Goal: Complete application form: Complete application form

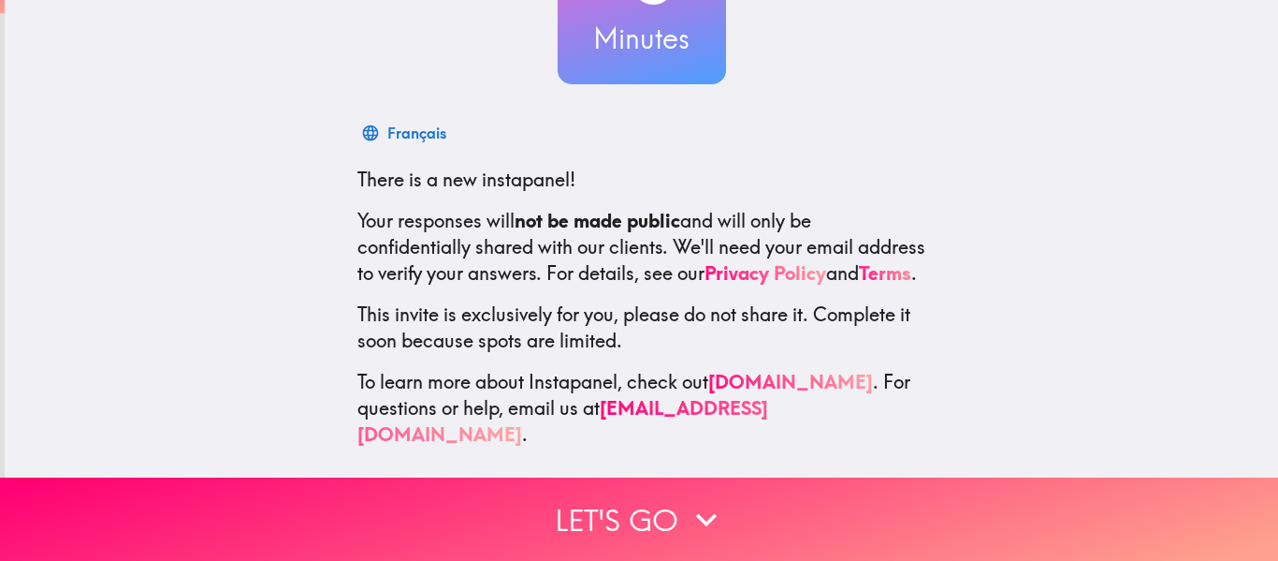
scroll to position [218, 0]
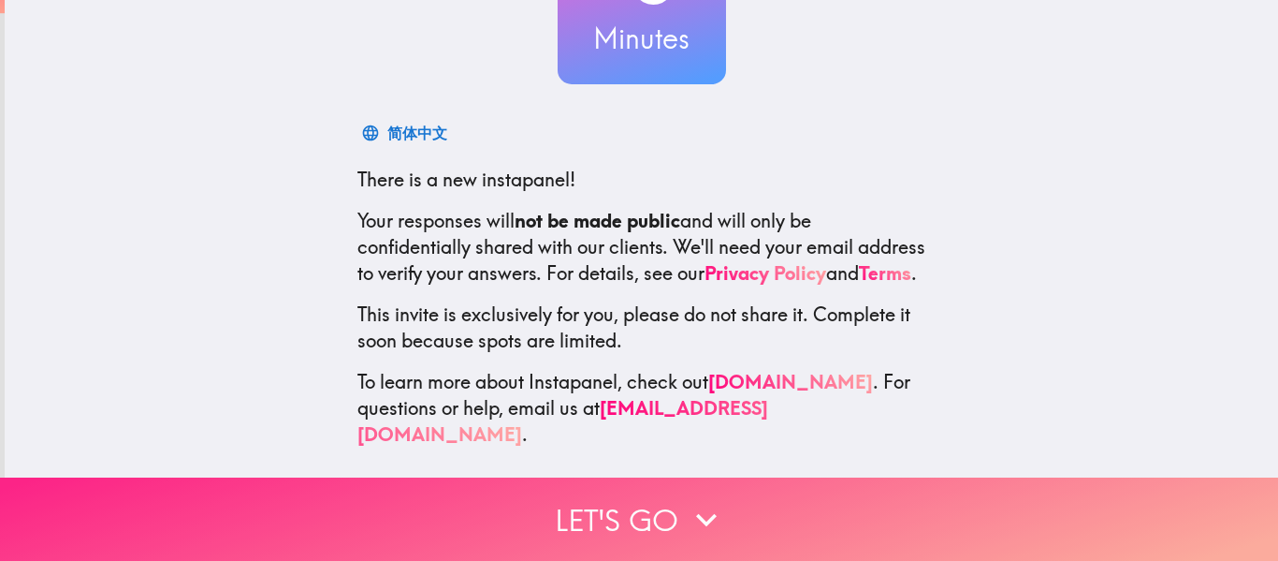
click at [590, 492] on button "Let's go" at bounding box center [639, 518] width 1278 height 83
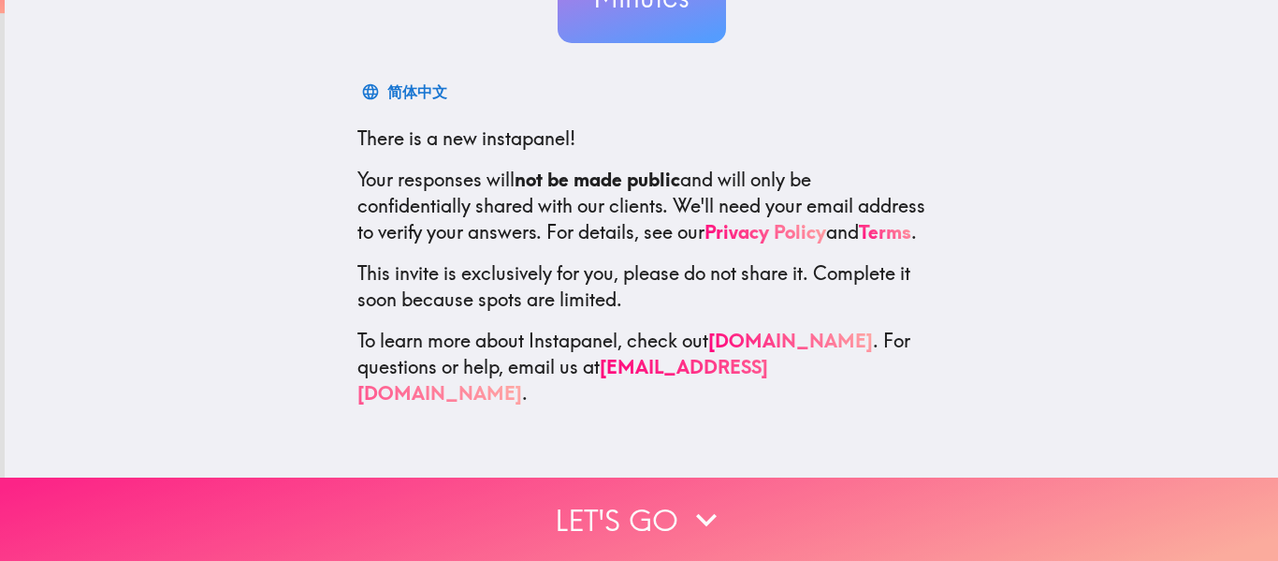
scroll to position [0, 0]
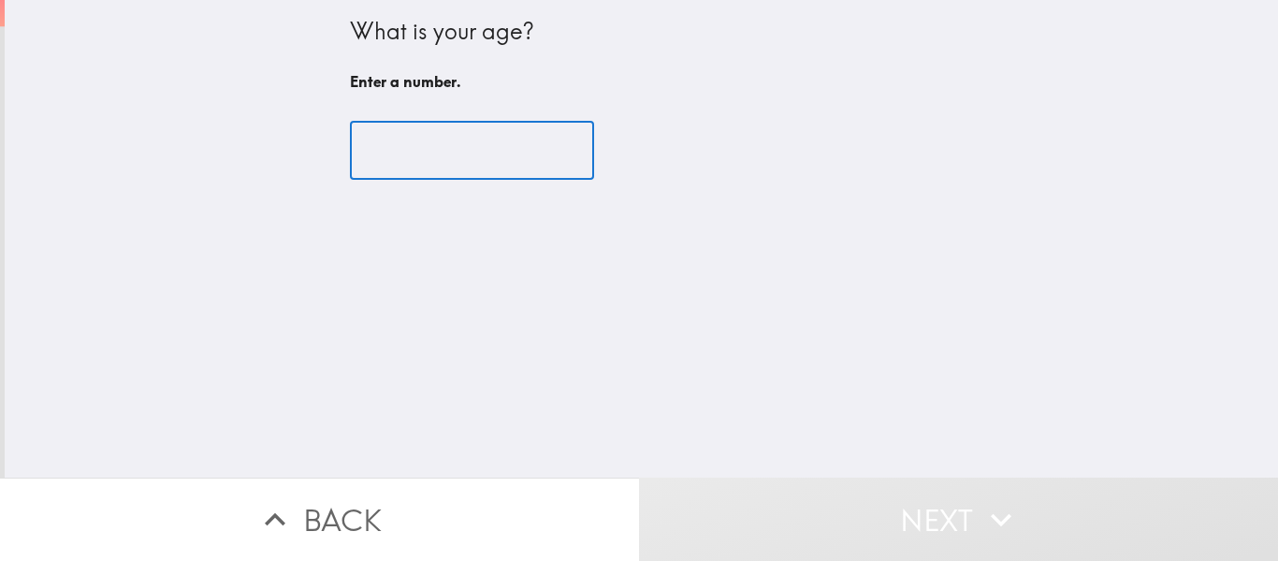
click at [425, 165] on input "number" at bounding box center [472, 151] width 244 height 58
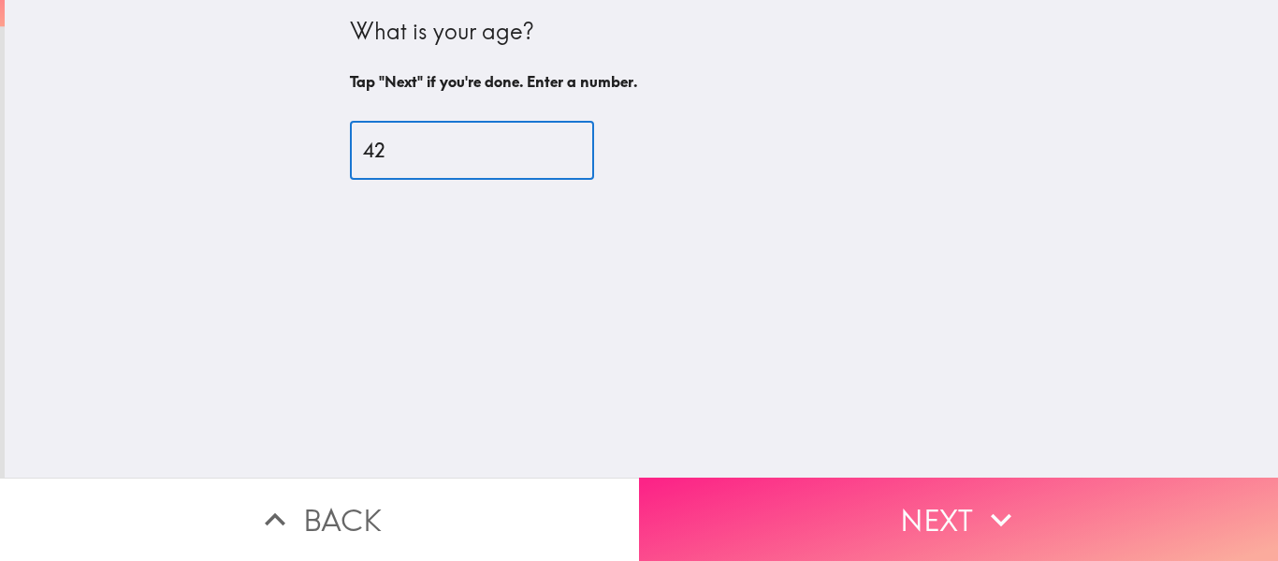
type input "42"
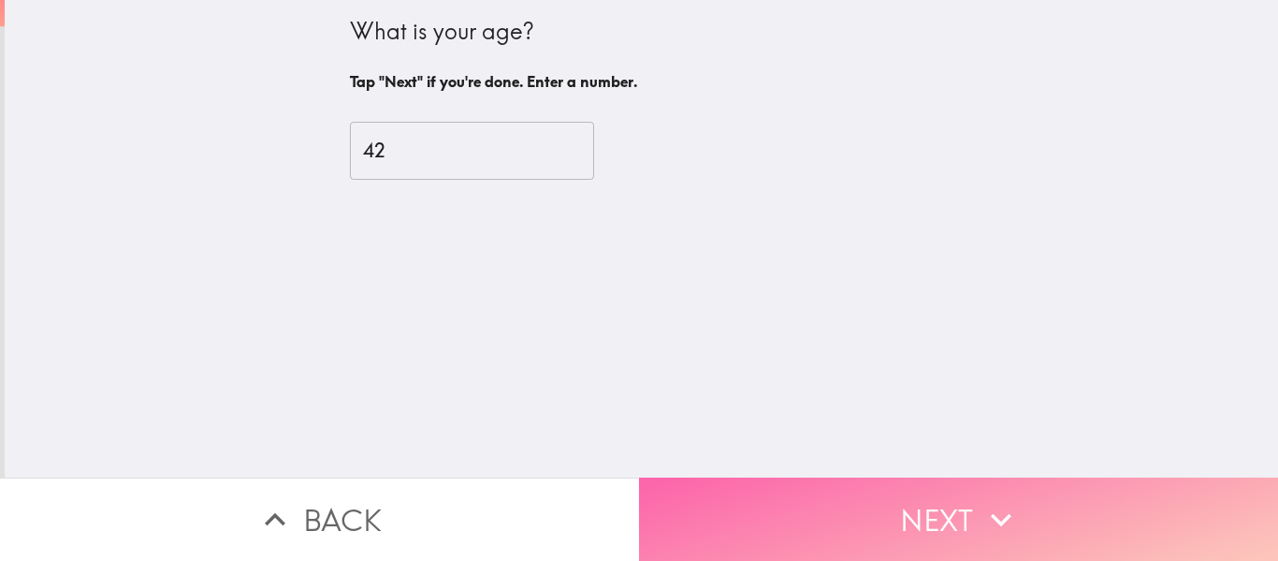
click at [893, 492] on button "Next" at bounding box center [958, 518] width 639 height 83
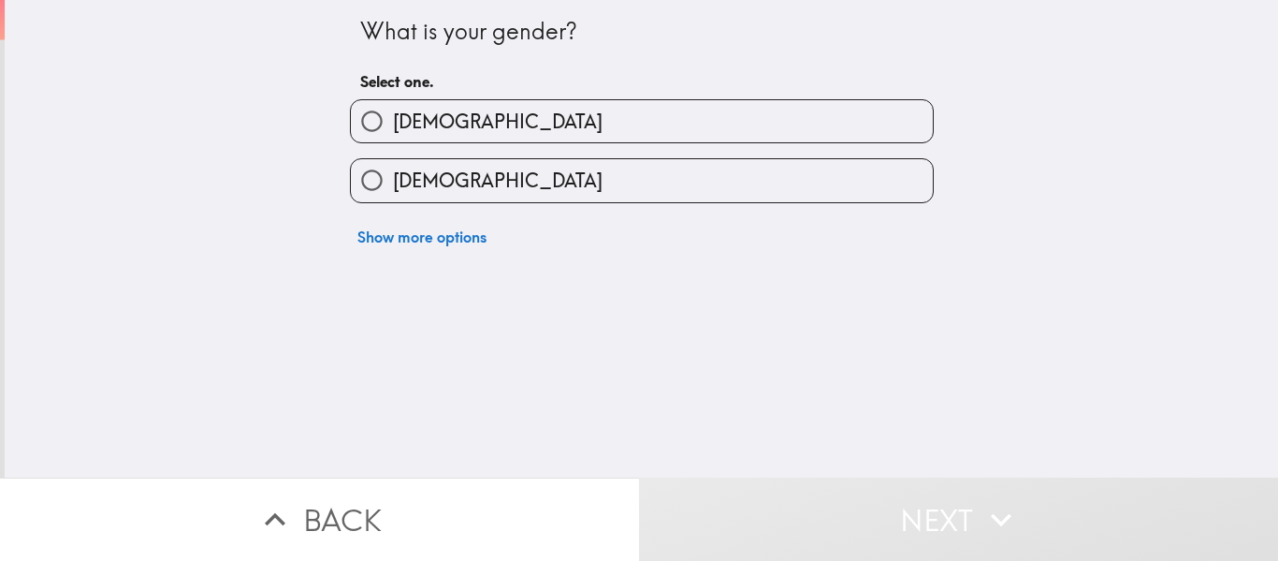
click at [397, 187] on span "[DEMOGRAPHIC_DATA]" at bounding box center [498, 181] width 210 height 26
click at [393, 187] on input "[DEMOGRAPHIC_DATA]" at bounding box center [372, 180] width 42 height 42
radio input "true"
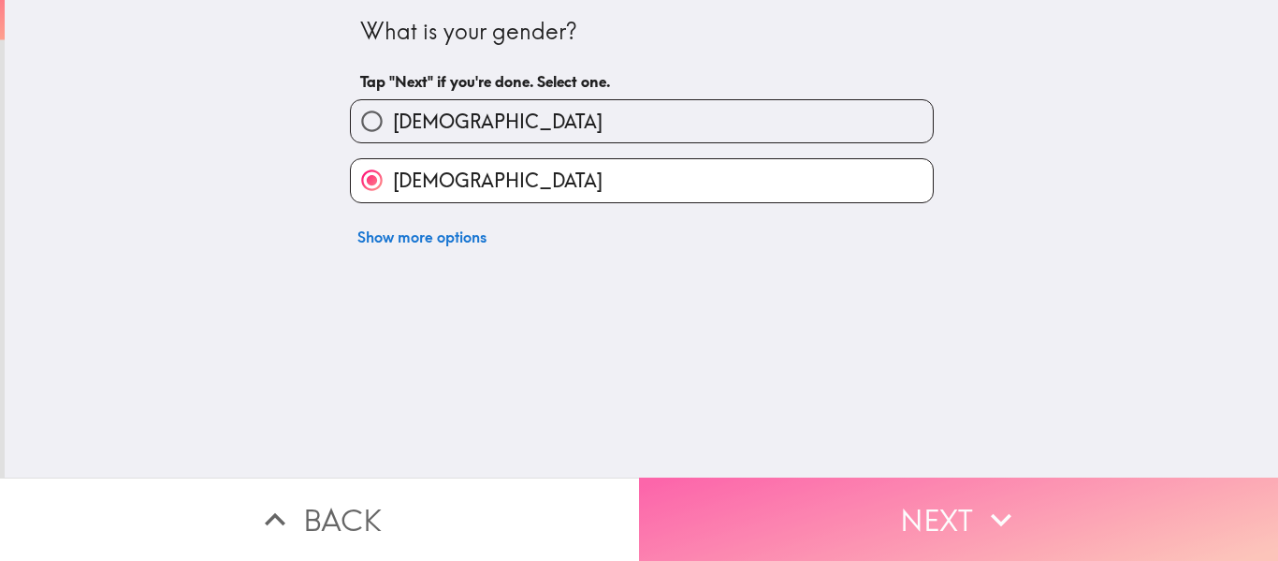
click at [853, 512] on button "Next" at bounding box center [958, 518] width 639 height 83
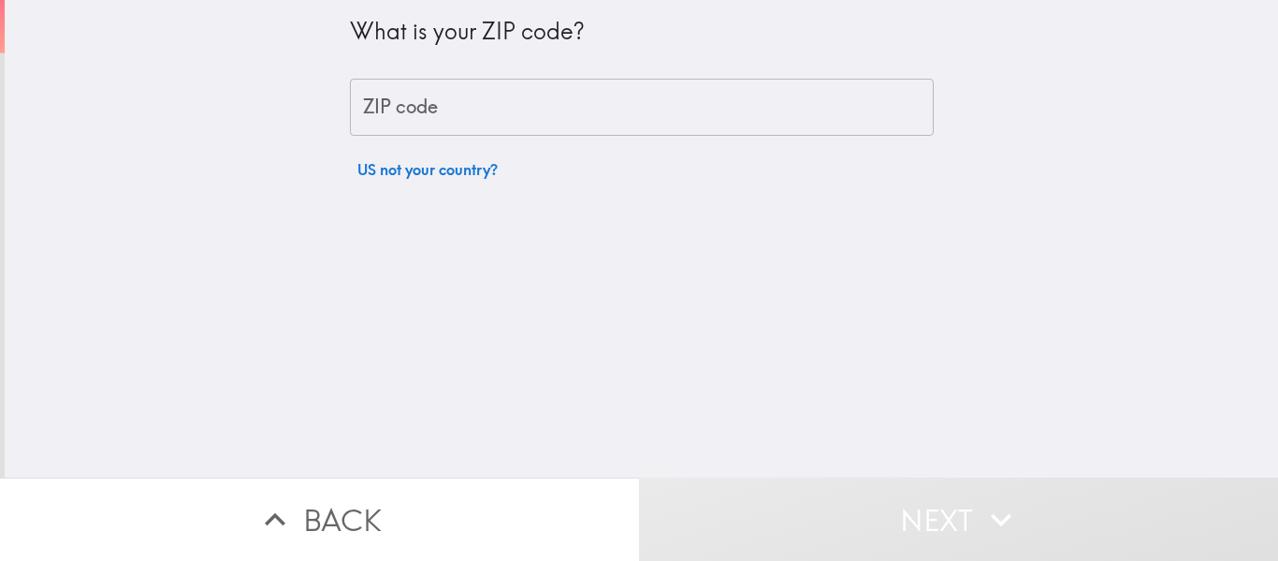
click at [453, 120] on input "ZIP code" at bounding box center [642, 108] width 584 height 58
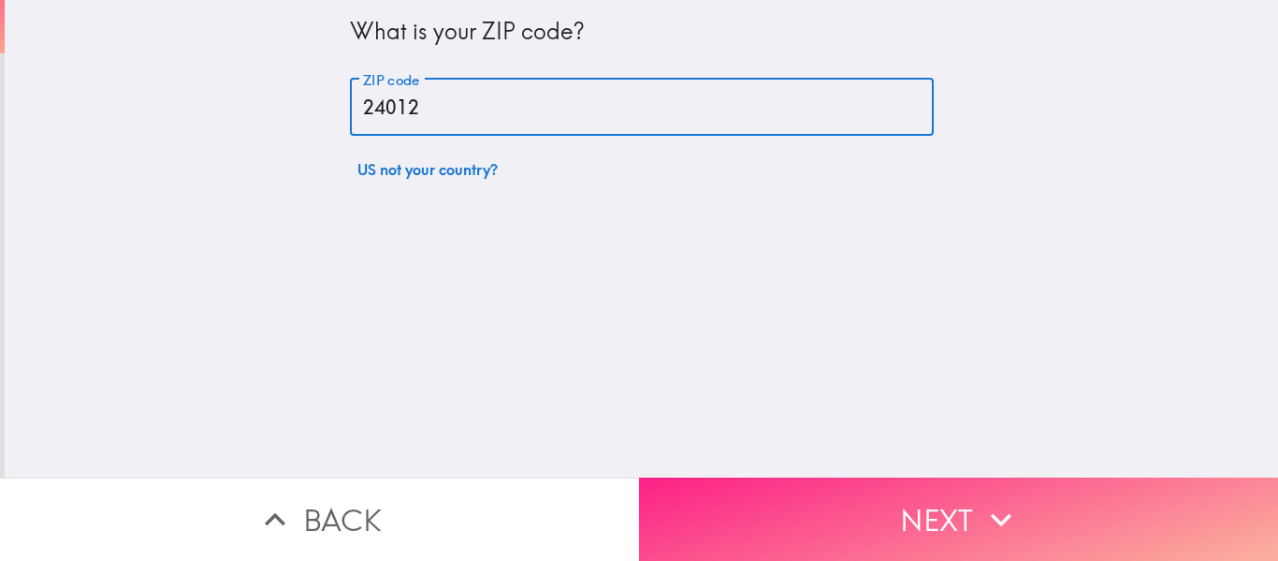
type input "24012"
click at [889, 515] on button "Next" at bounding box center [958, 518] width 639 height 83
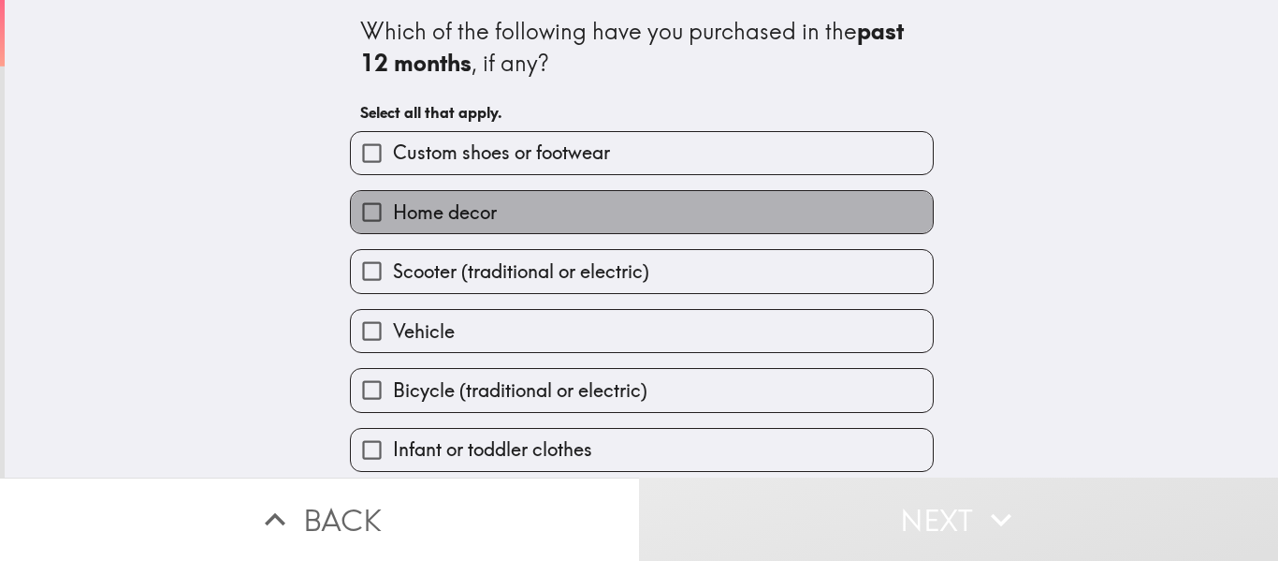
click at [520, 198] on label "Home decor" at bounding box center [642, 212] width 582 height 42
click at [393, 198] on input "Home decor" at bounding box center [372, 212] width 42 height 42
checkbox input "true"
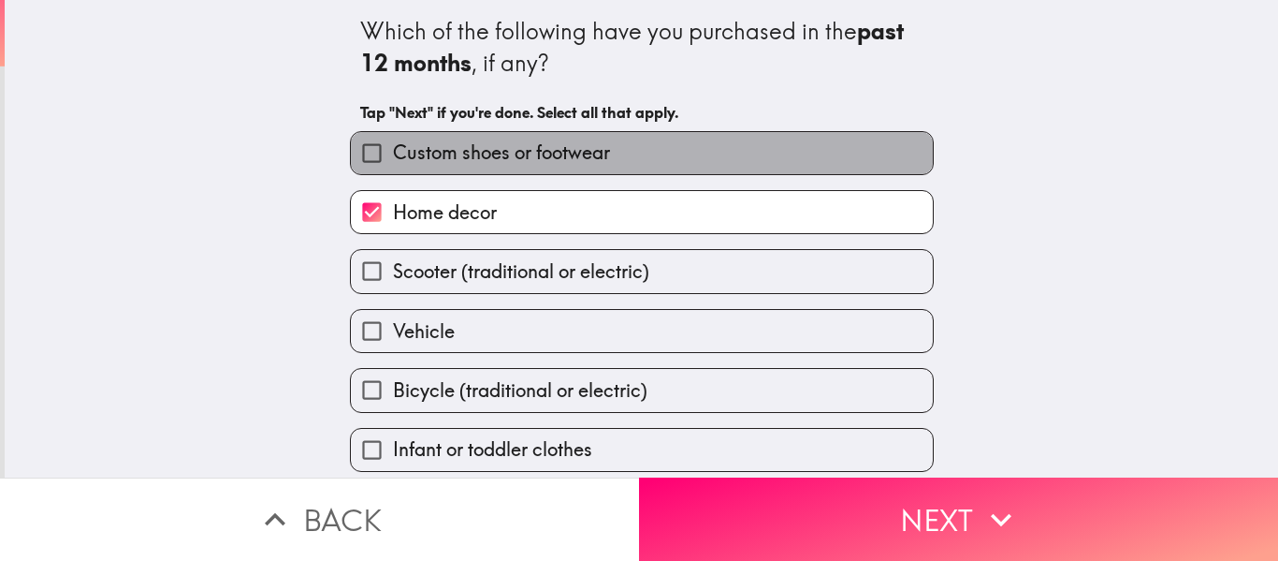
click at [546, 142] on span "Custom shoes or footwear" at bounding box center [501, 152] width 217 height 26
click at [393, 142] on input "Custom shoes or footwear" at bounding box center [372, 153] width 42 height 42
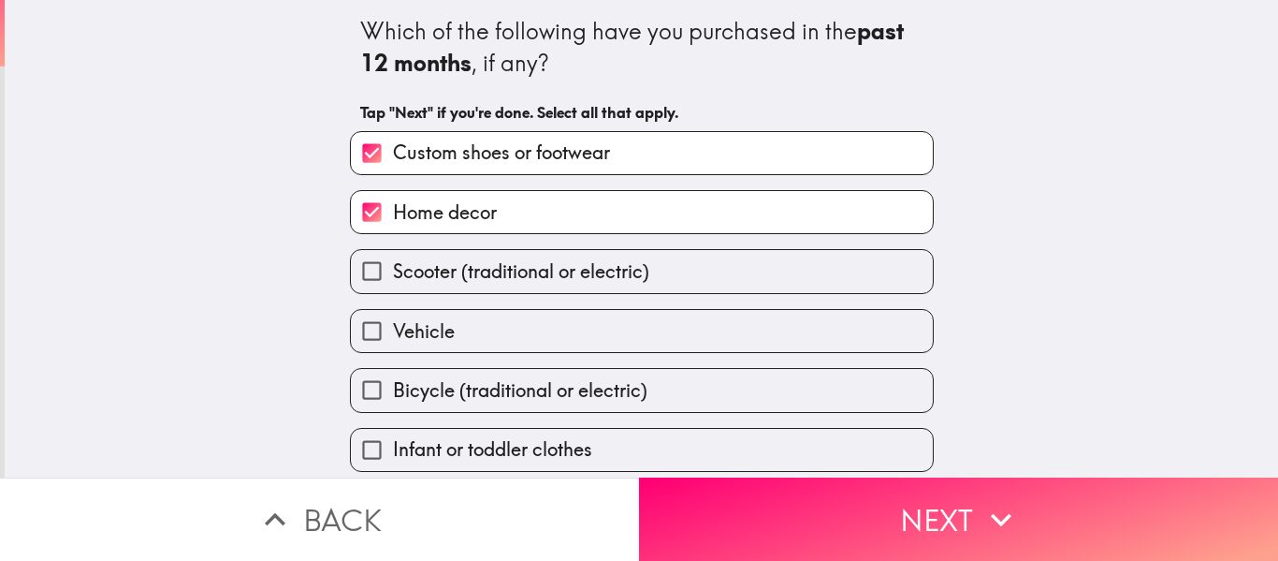
click at [558, 140] on span "Custom shoes or footwear" at bounding box center [501, 152] width 217 height 26
click at [393, 140] on input "Custom shoes or footwear" at bounding box center [372, 153] width 42 height 42
checkbox input "false"
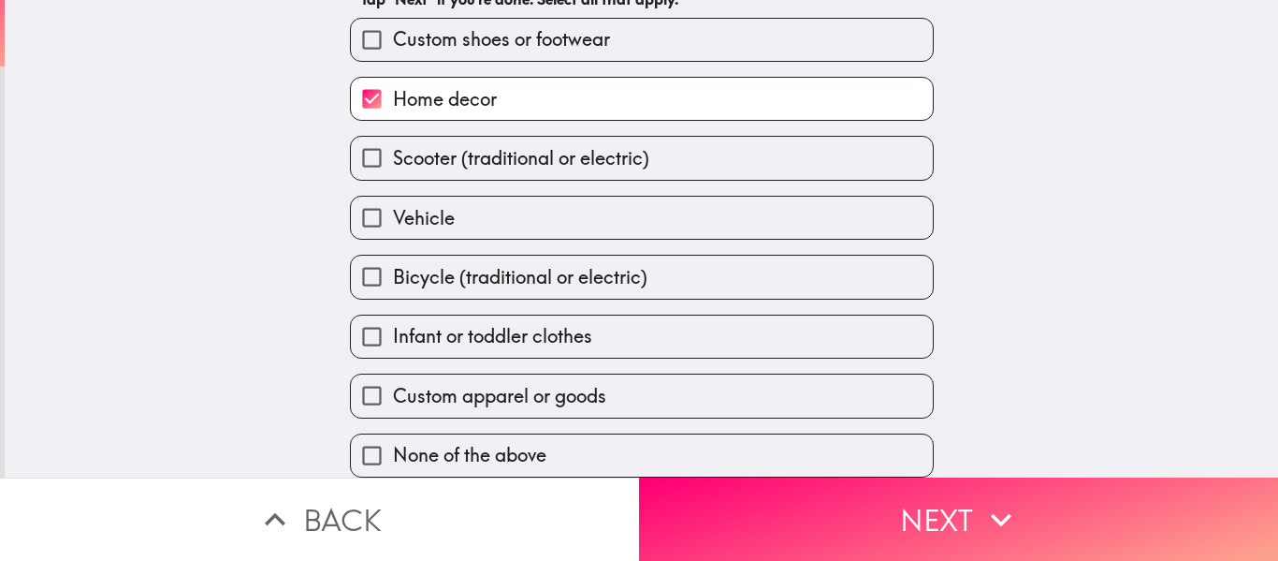
scroll to position [127, 0]
click at [553, 323] on span "Infant or toddler clothes" at bounding box center [492, 336] width 199 height 26
click at [393, 315] on input "Infant or toddler clothes" at bounding box center [372, 336] width 42 height 42
checkbox input "true"
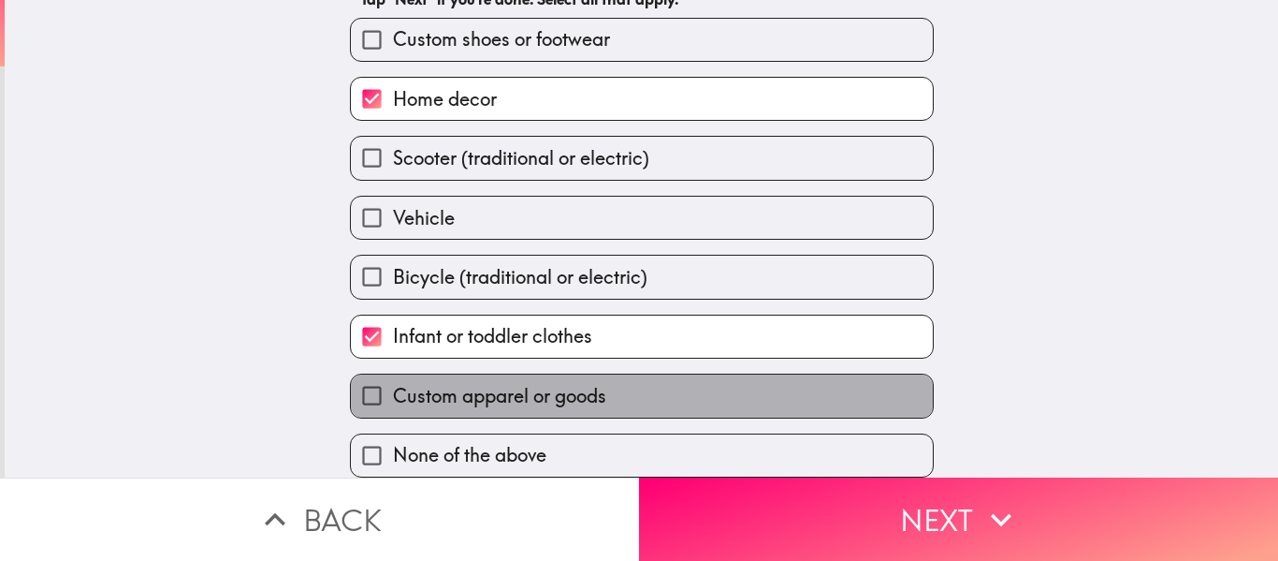
click at [586, 383] on span "Custom apparel or goods" at bounding box center [499, 396] width 213 height 26
click at [393, 383] on input "Custom apparel or goods" at bounding box center [372, 395] width 42 height 42
checkbox input "true"
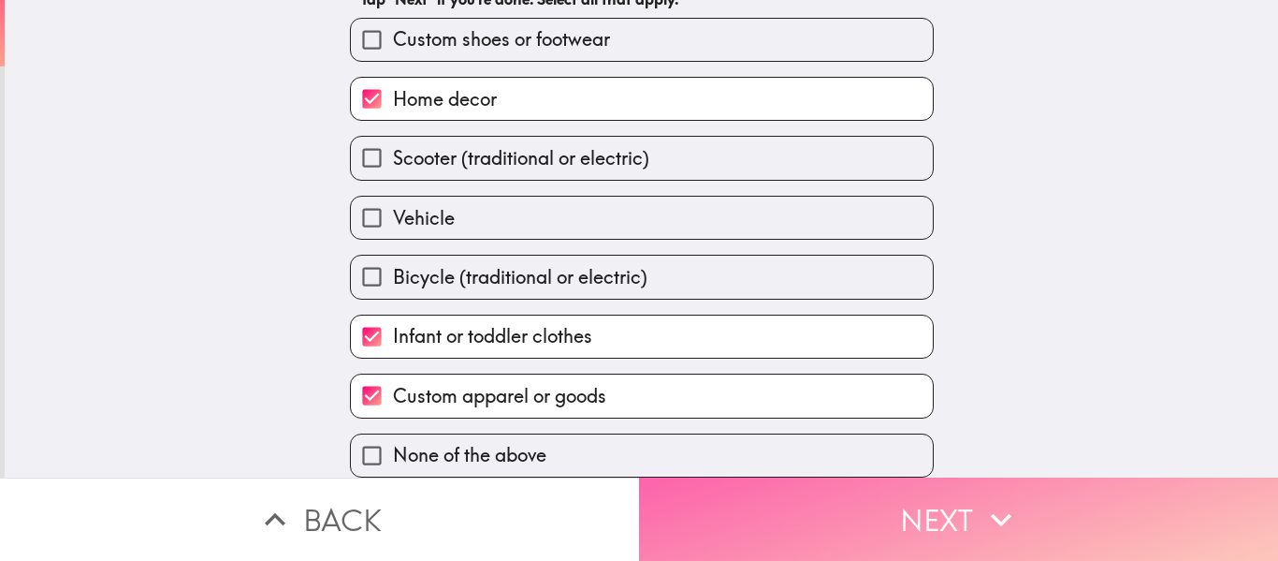
click at [877, 531] on button "Next" at bounding box center [958, 518] width 639 height 83
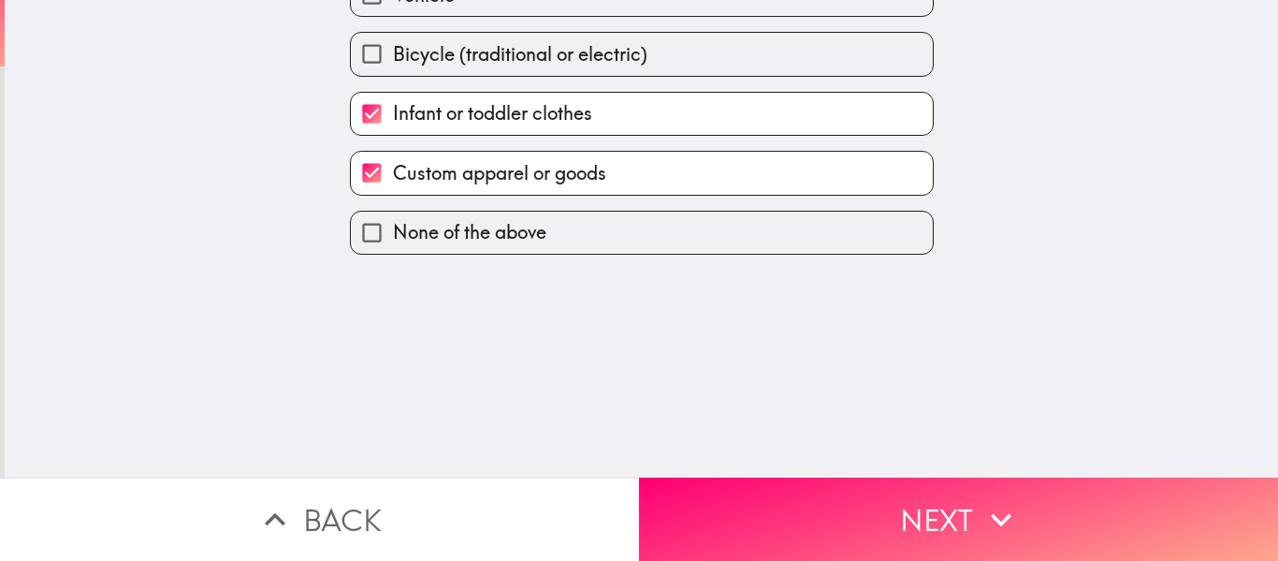
scroll to position [0, 0]
